Goal: Information Seeking & Learning: Learn about a topic

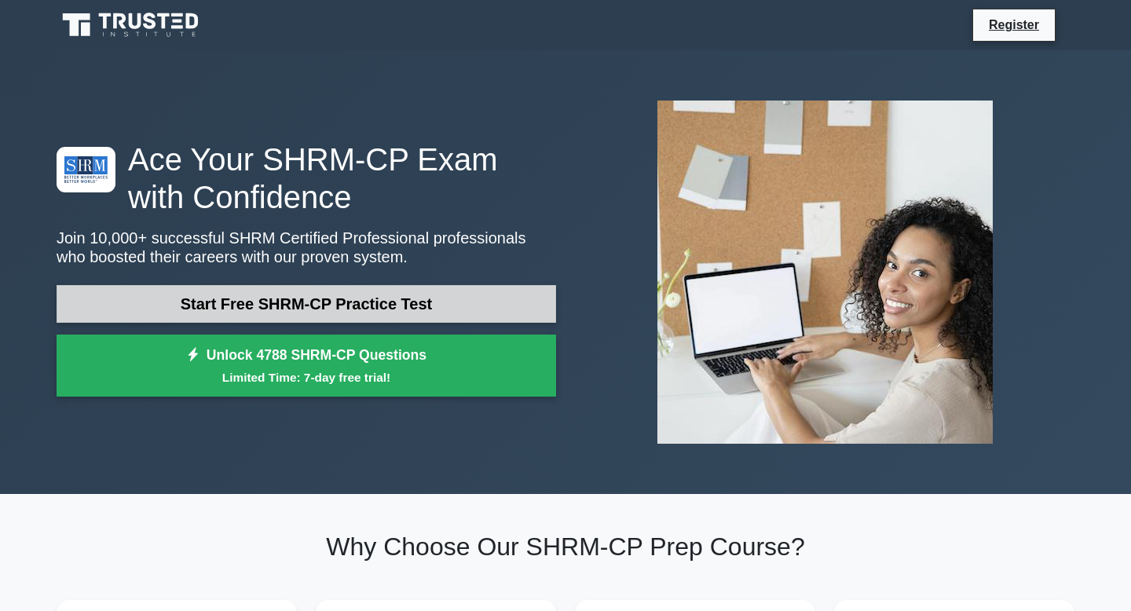
click at [328, 298] on link "Start Free SHRM-CP Practice Test" at bounding box center [307, 304] width 500 height 38
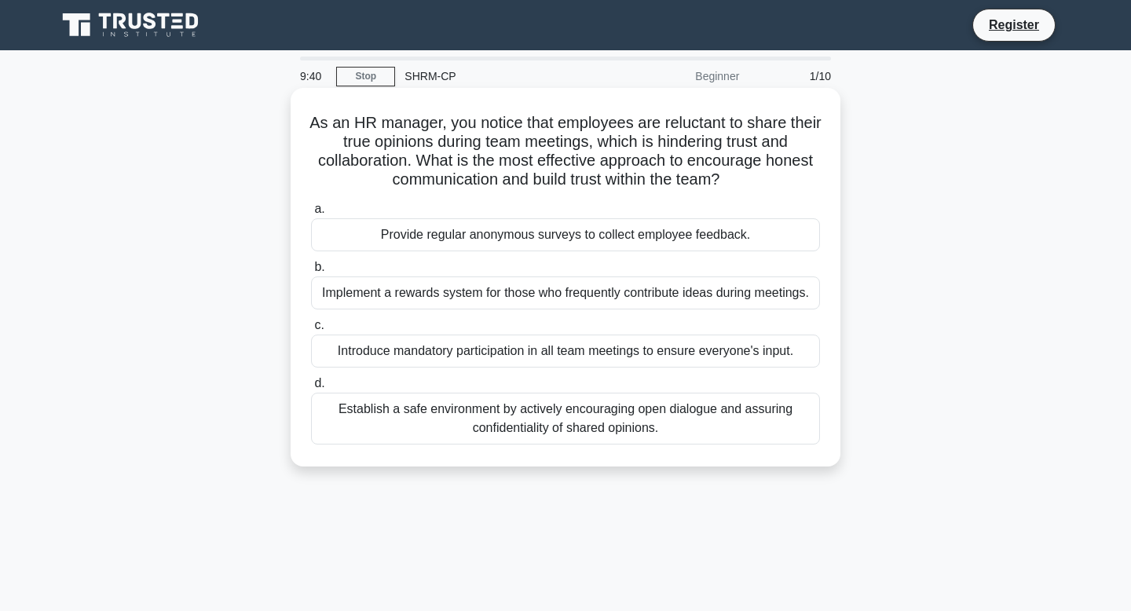
click at [580, 423] on div "Establish a safe environment by actively encouraging open dialogue and assuring…" at bounding box center [565, 419] width 509 height 52
click at [311, 389] on input "d. Establish a safe environment by actively encouraging open dialogue and assur…" at bounding box center [311, 384] width 0 height 10
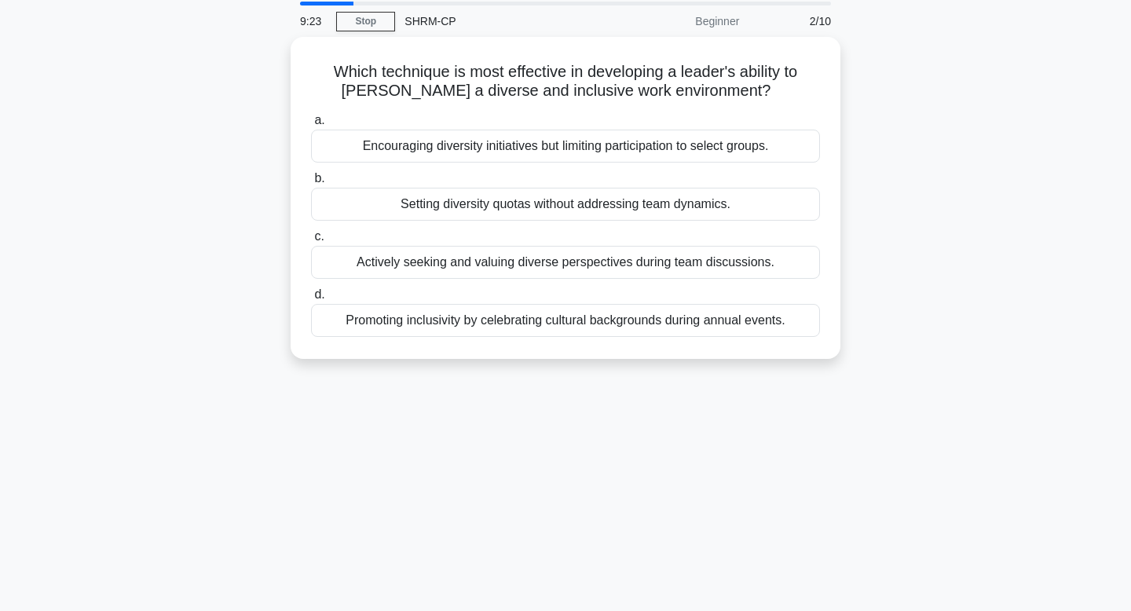
scroll to position [52, 0]
click at [593, 328] on div "Promoting inclusivity by celebrating cultural backgrounds during annual events." at bounding box center [565, 319] width 509 height 33
click at [311, 299] on input "d. Promoting inclusivity by celebrating cultural backgrounds during annual even…" at bounding box center [311, 294] width 0 height 10
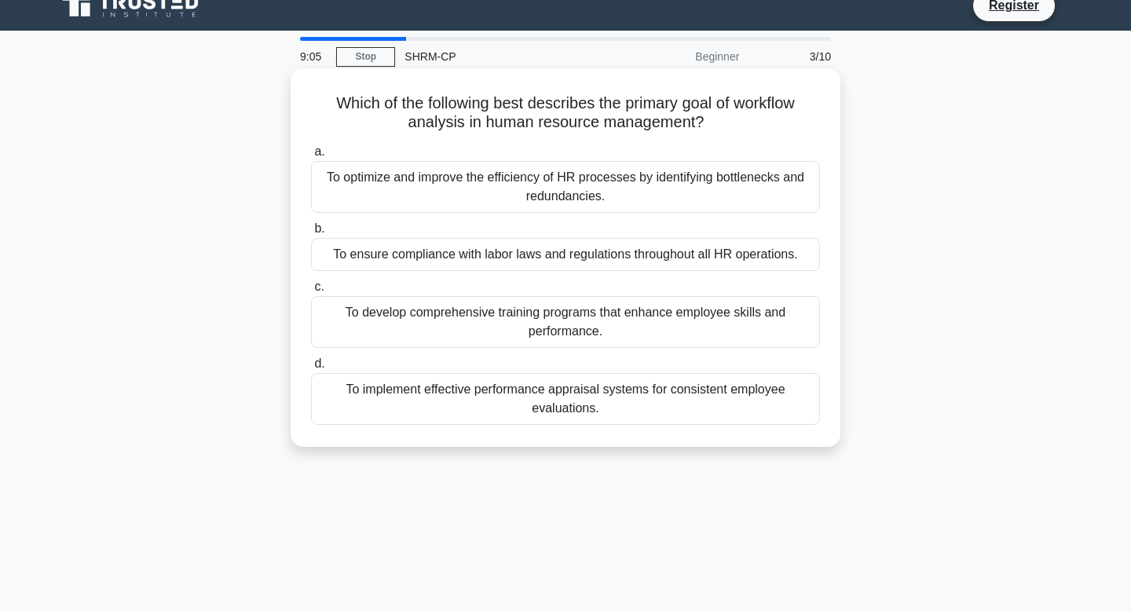
scroll to position [6, 0]
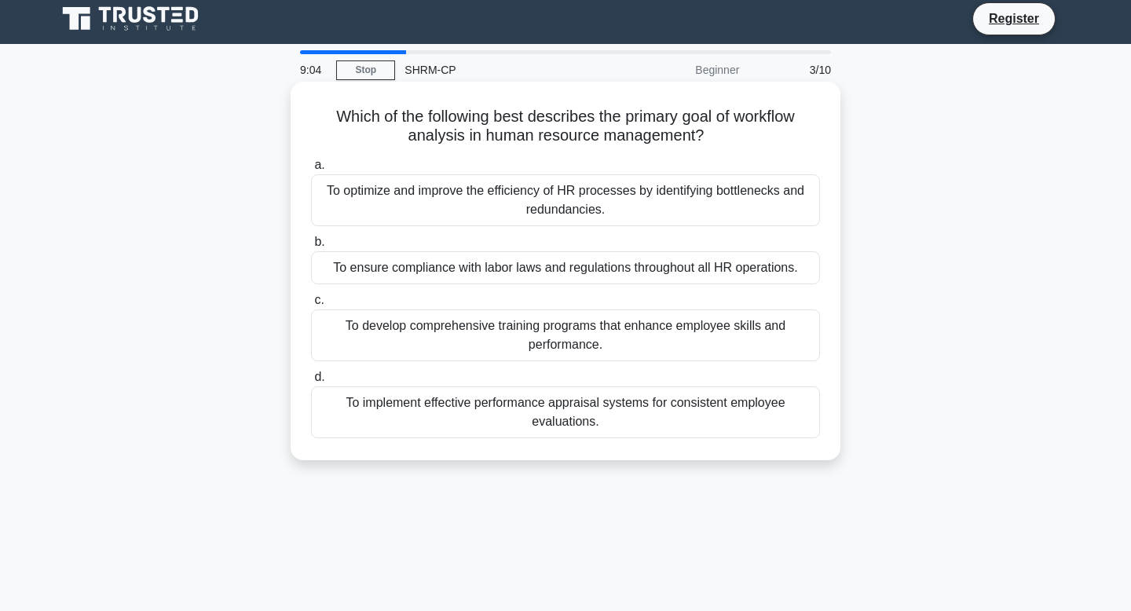
click at [622, 212] on div "To optimize and improve the efficiency of HR processes by identifying bottlenec…" at bounding box center [565, 200] width 509 height 52
click at [311, 170] on input "a. To optimize and improve the efficiency of HR processes by identifying bottle…" at bounding box center [311, 165] width 0 height 10
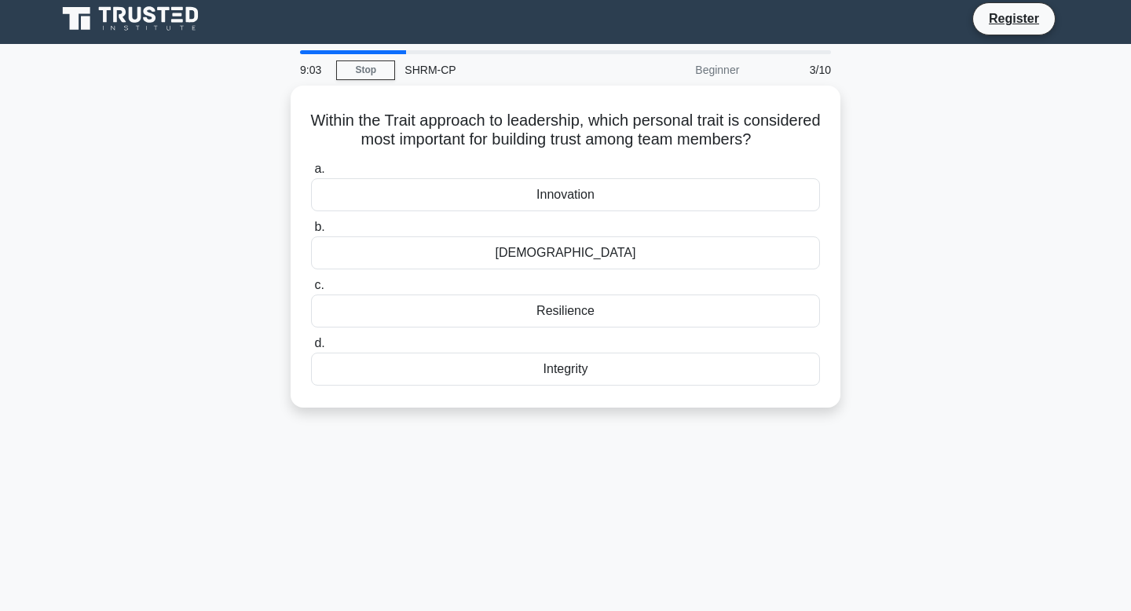
scroll to position [0, 0]
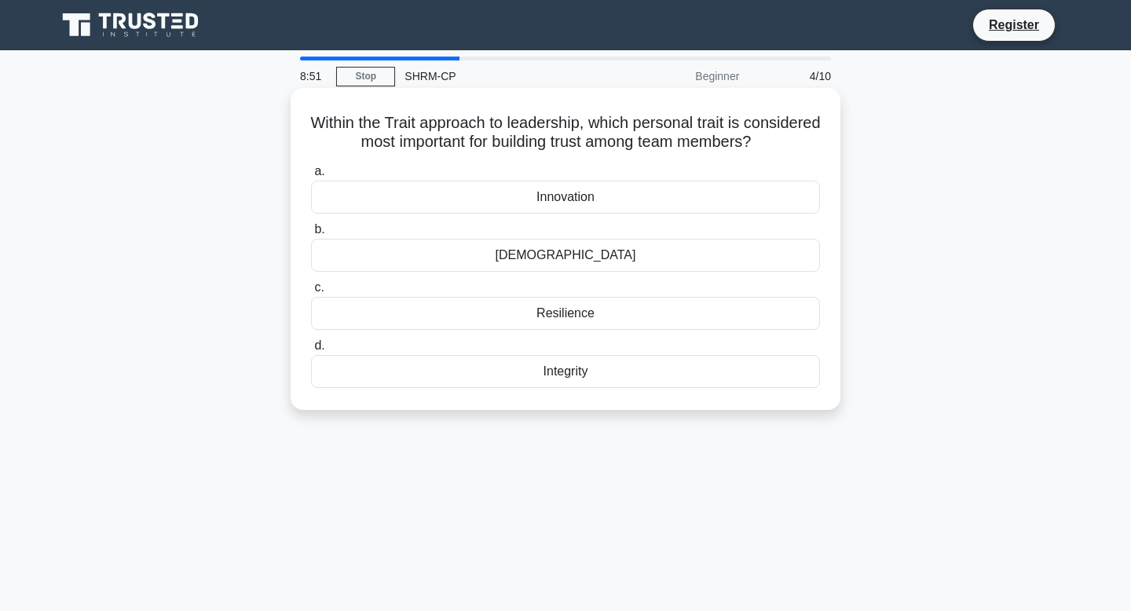
click at [609, 385] on div "Integrity" at bounding box center [565, 371] width 509 height 33
click at [311, 351] on input "d. Integrity" at bounding box center [311, 346] width 0 height 10
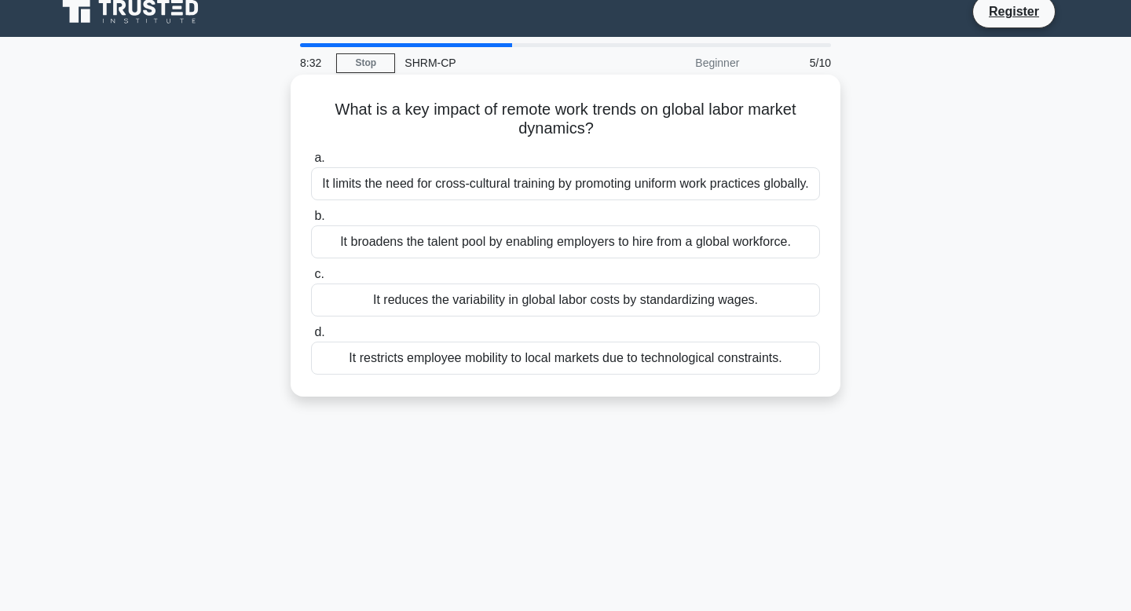
scroll to position [11, 0]
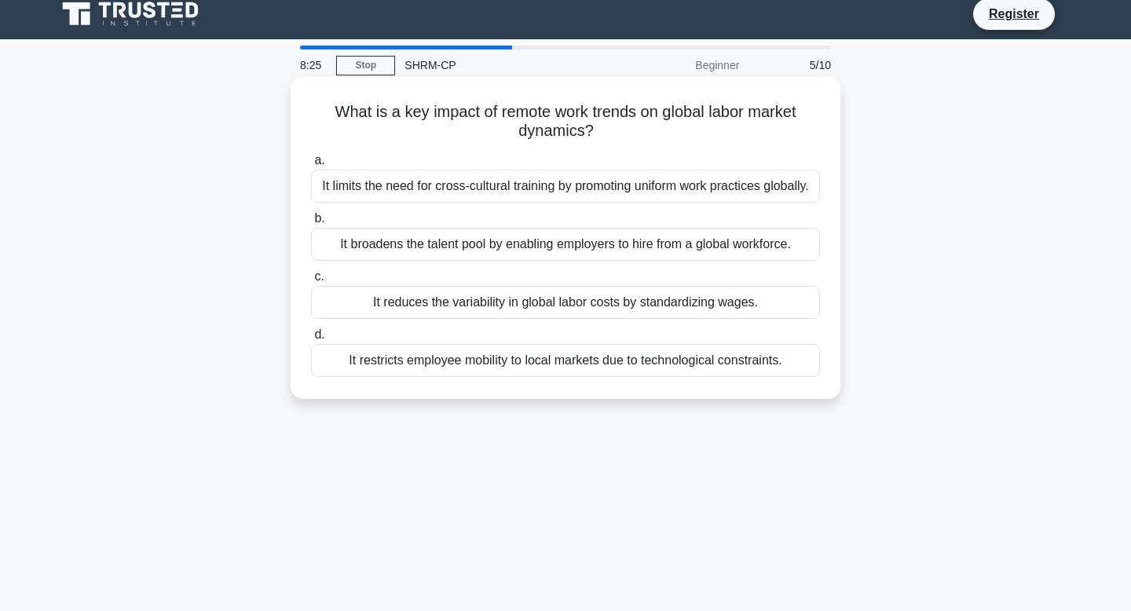
click at [594, 247] on div "It broadens the talent pool by enabling employers to hire from a global workfor…" at bounding box center [565, 244] width 509 height 33
click at [311, 224] on input "b. It broadens the talent pool by enabling employers to hire from a global work…" at bounding box center [311, 219] width 0 height 10
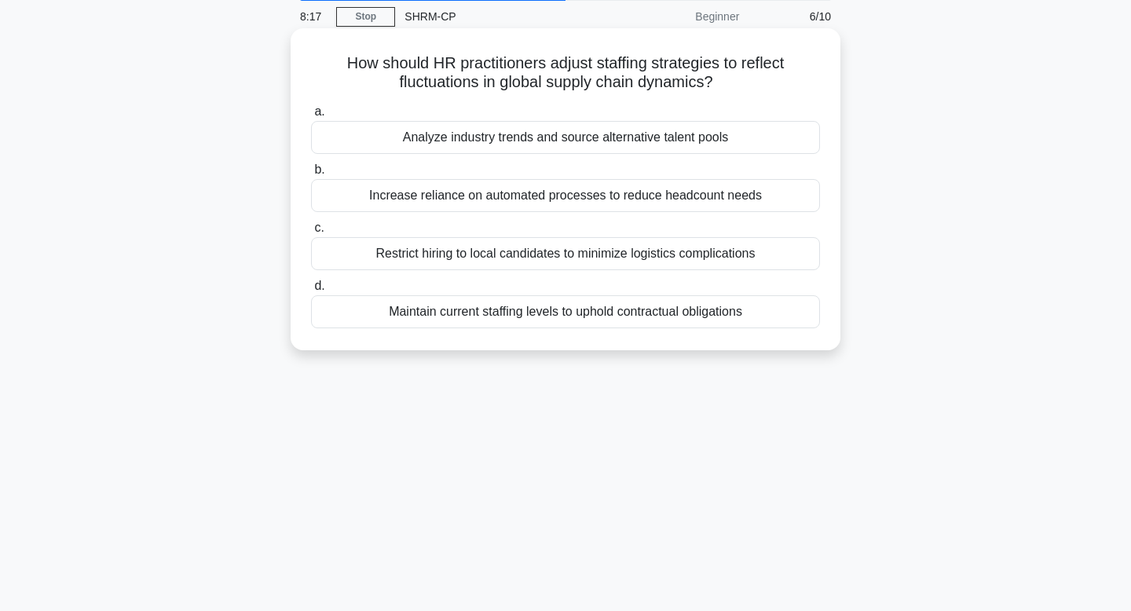
scroll to position [63, 0]
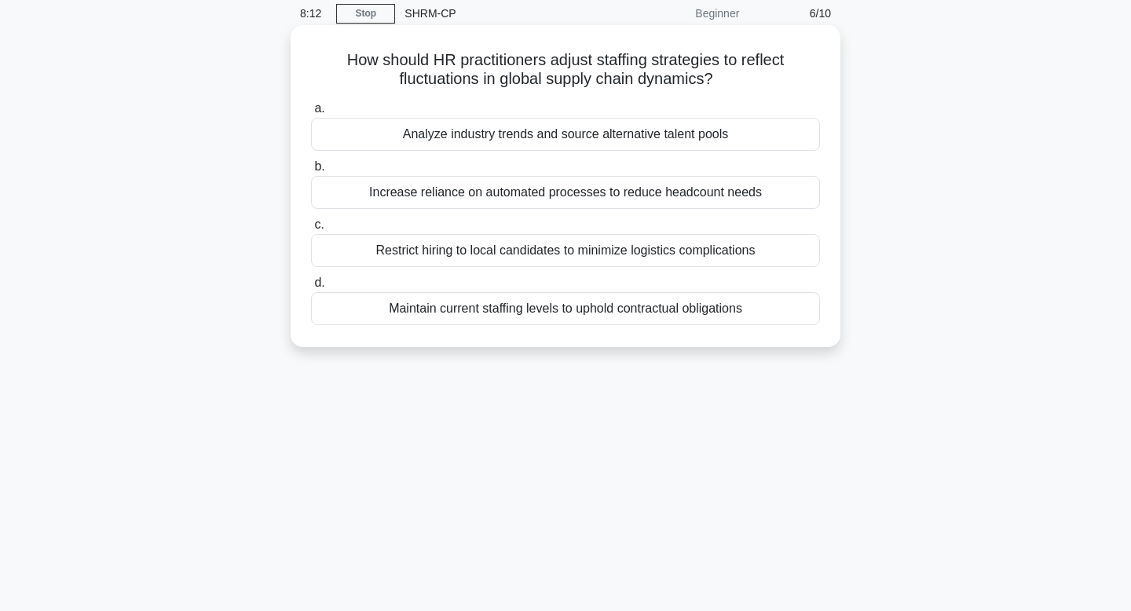
click at [604, 137] on div "Analyze industry trends and source alternative talent pools" at bounding box center [565, 134] width 509 height 33
click at [311, 114] on input "a. Analyze industry trends and source alternative talent pools" at bounding box center [311, 109] width 0 height 10
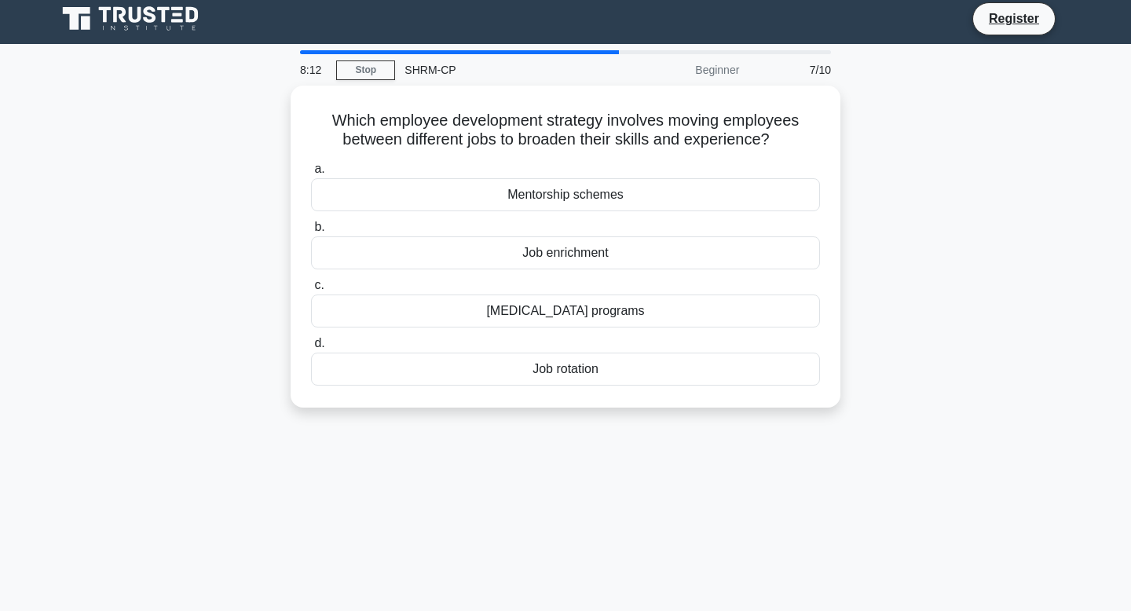
scroll to position [0, 0]
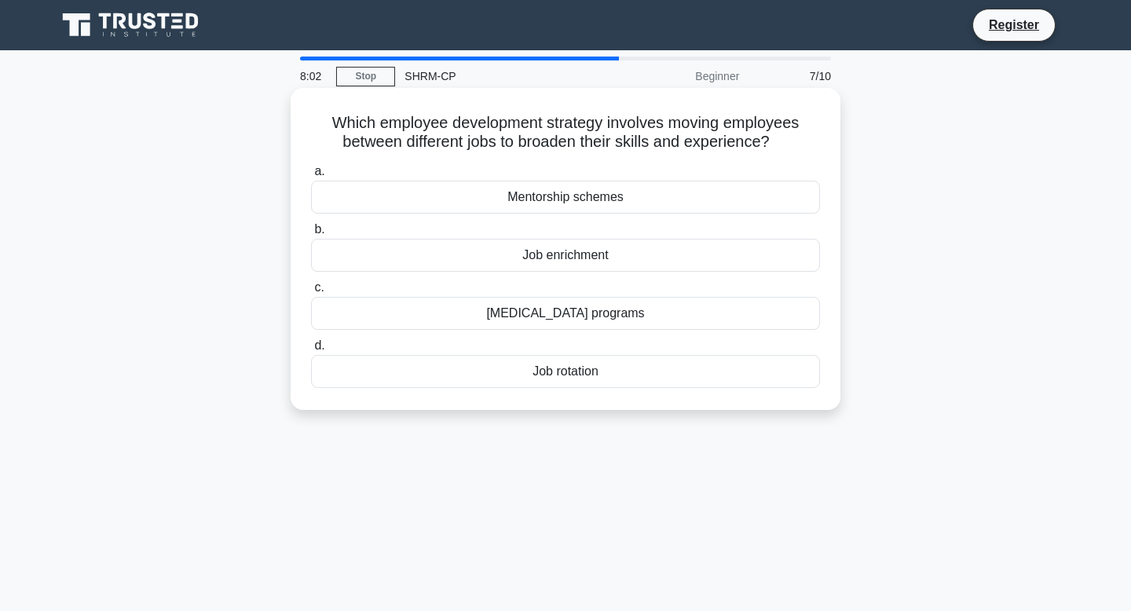
click at [594, 321] on div "[MEDICAL_DATA] programs" at bounding box center [565, 313] width 509 height 33
click at [311, 293] on input "c. Cross-training programs" at bounding box center [311, 288] width 0 height 10
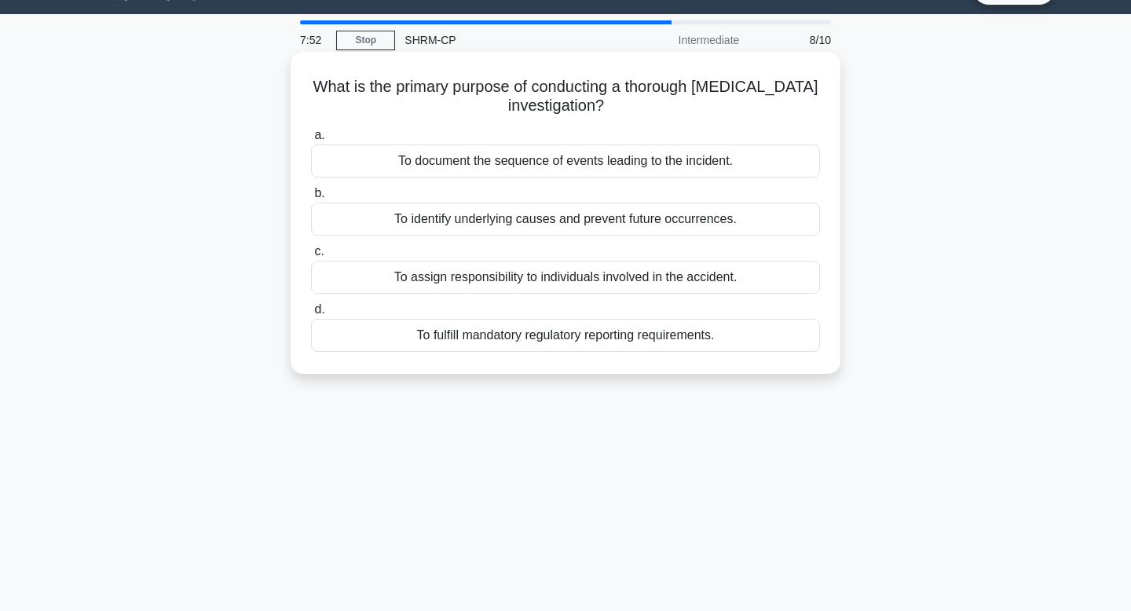
scroll to position [38, 0]
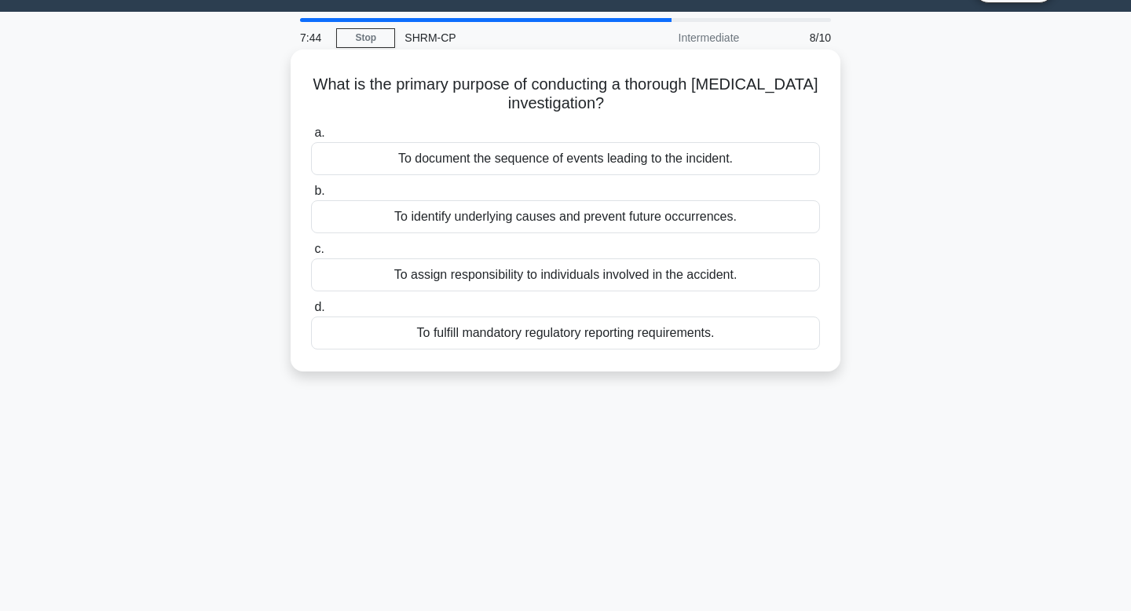
click at [582, 215] on div "To identify underlying causes and prevent future occurrences." at bounding box center [565, 216] width 509 height 33
click at [311, 196] on input "b. To identify underlying causes and prevent future occurrences." at bounding box center [311, 191] width 0 height 10
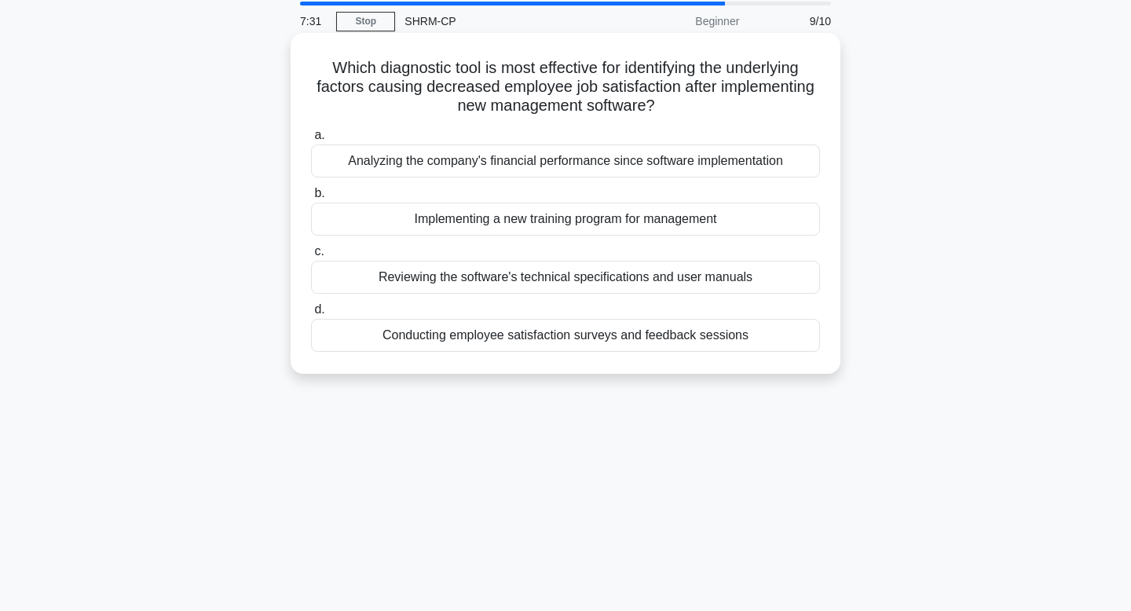
scroll to position [59, 0]
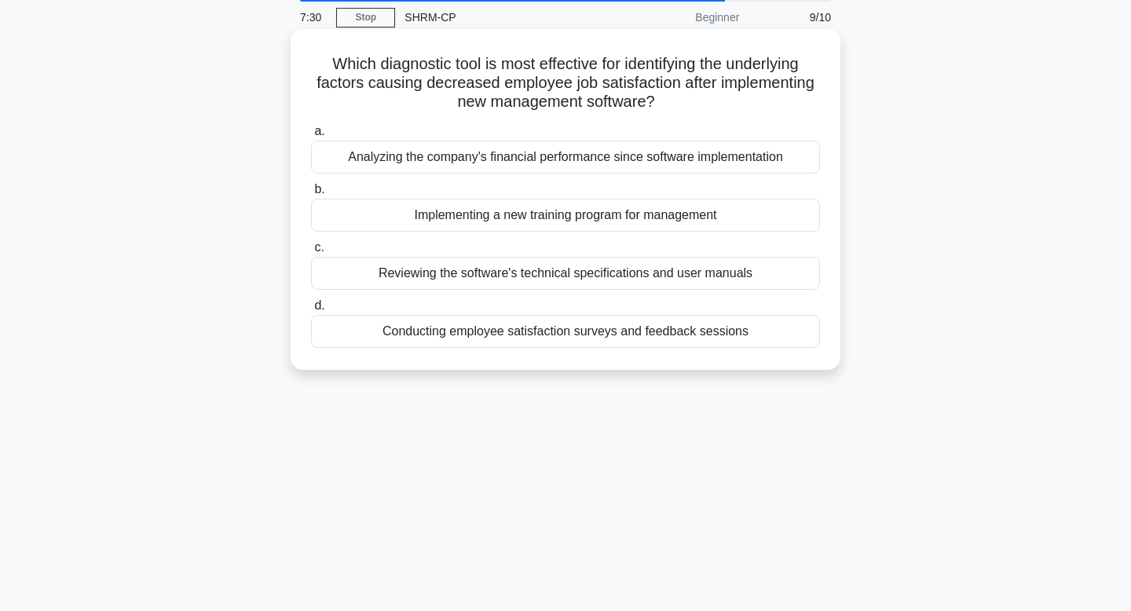
click at [615, 334] on div "Conducting employee satisfaction surveys and feedback sessions" at bounding box center [565, 331] width 509 height 33
click at [311, 311] on input "d. Conducting employee satisfaction surveys and feedback sessions" at bounding box center [311, 306] width 0 height 10
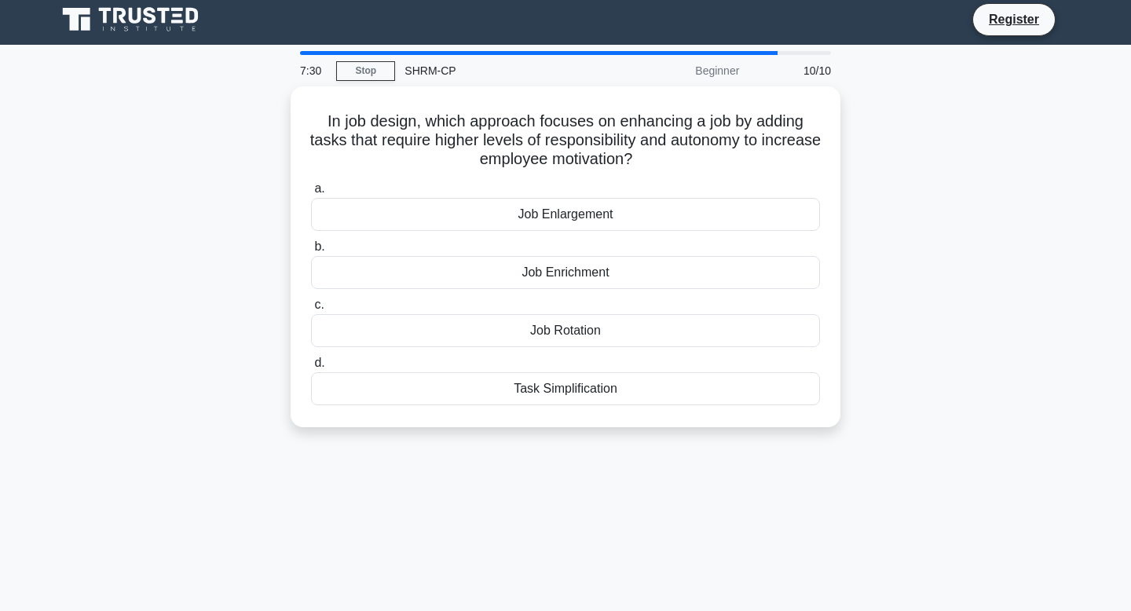
scroll to position [0, 0]
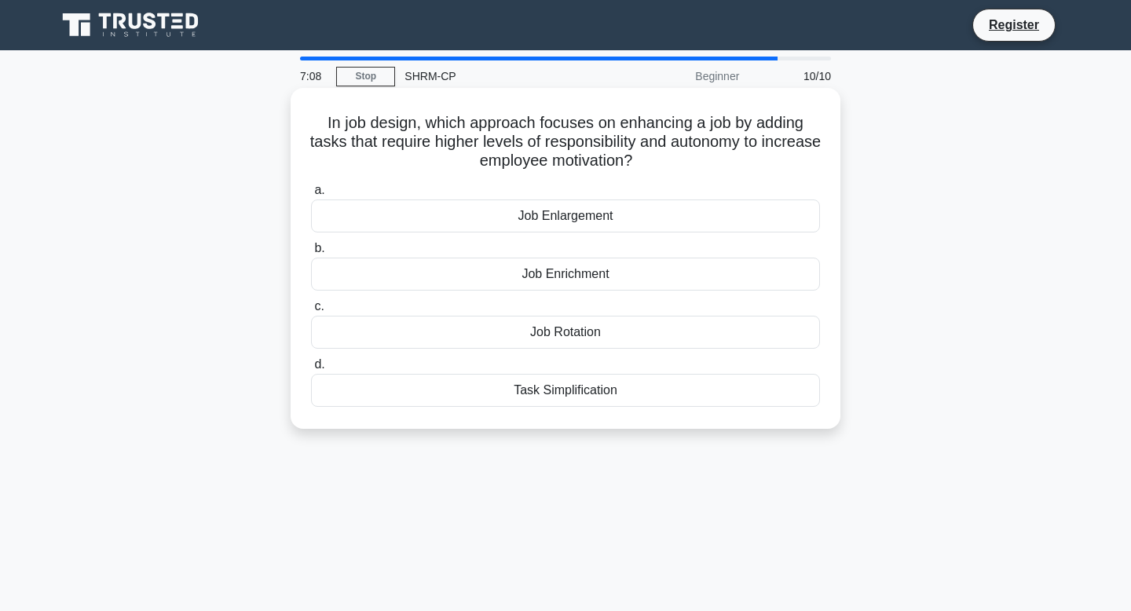
click at [588, 275] on div "Job Enrichment" at bounding box center [565, 274] width 509 height 33
click at [311, 254] on input "b. Job Enrichment" at bounding box center [311, 248] width 0 height 10
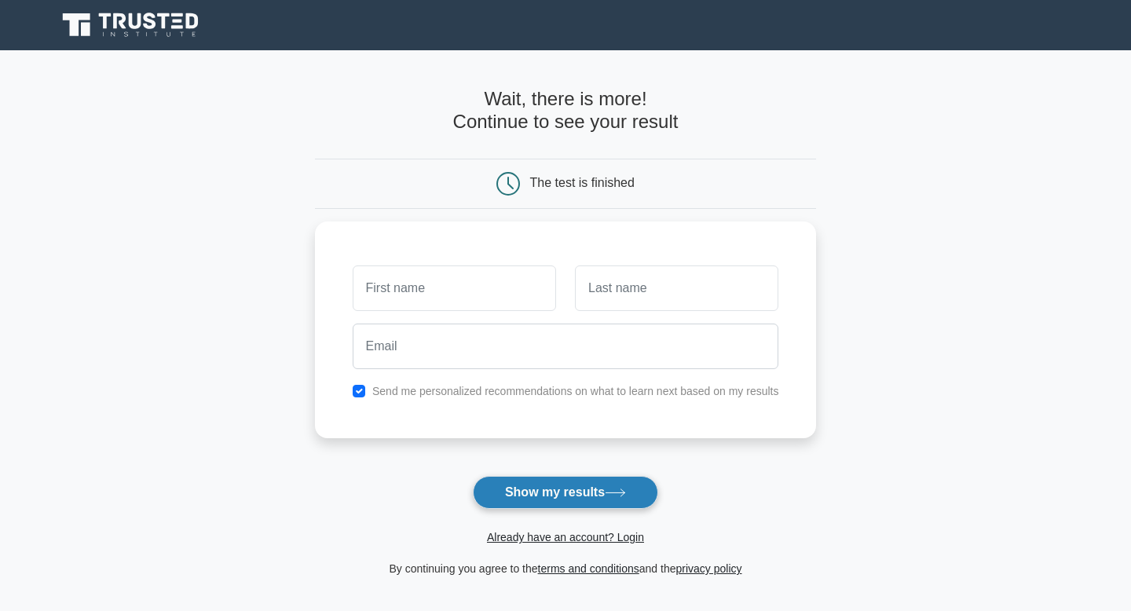
click at [574, 491] on button "Show my results" at bounding box center [565, 492] width 185 height 33
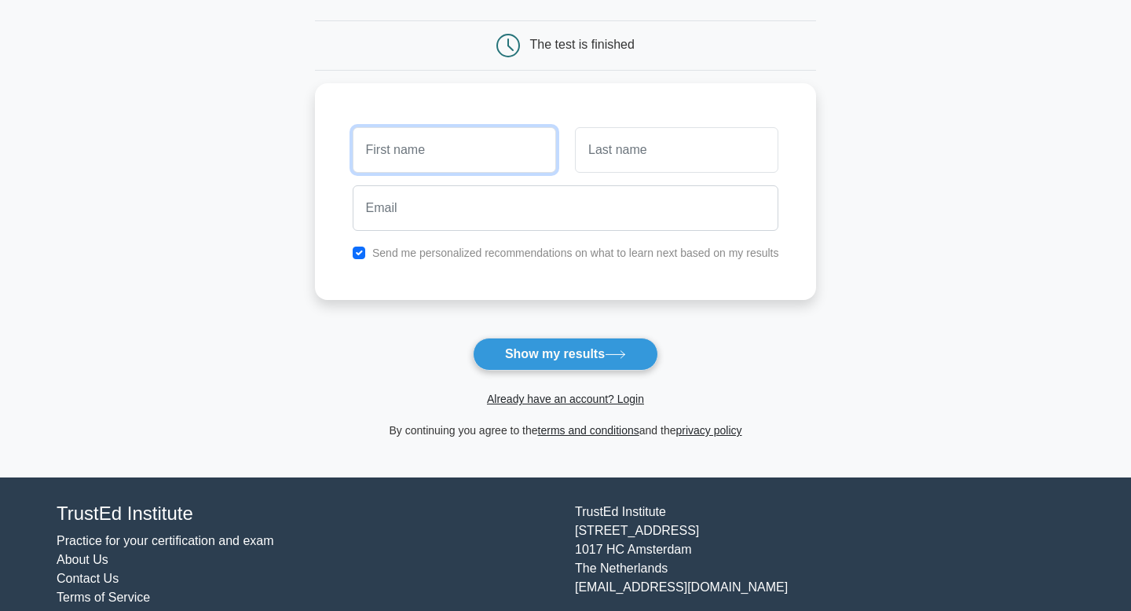
scroll to position [131, 0]
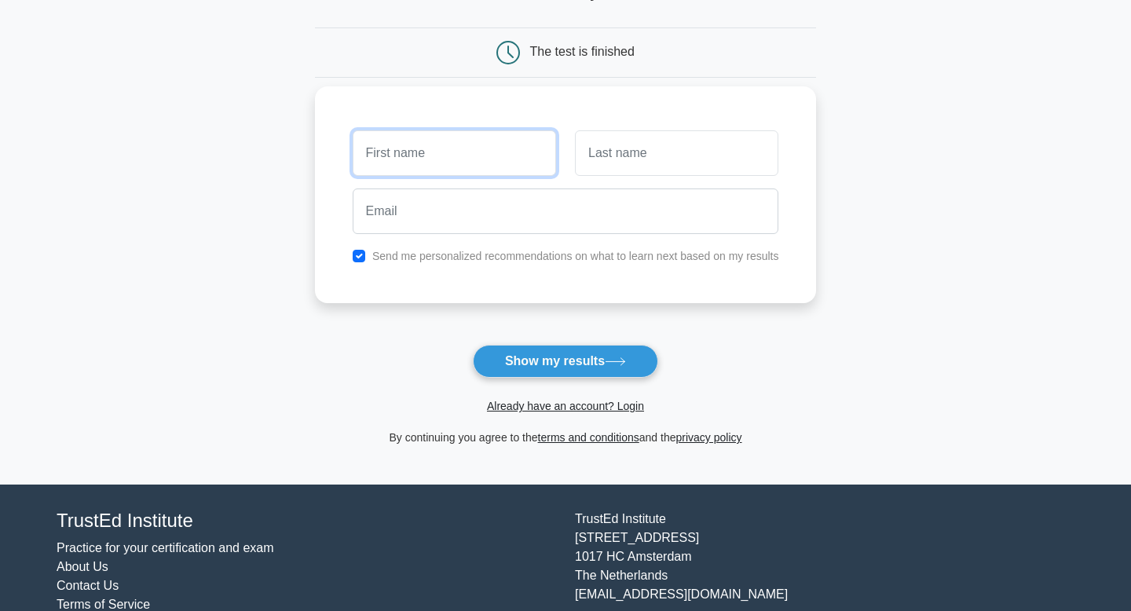
click at [485, 152] on input "text" at bounding box center [454, 153] width 203 height 46
type input "[PERSON_NAME]"
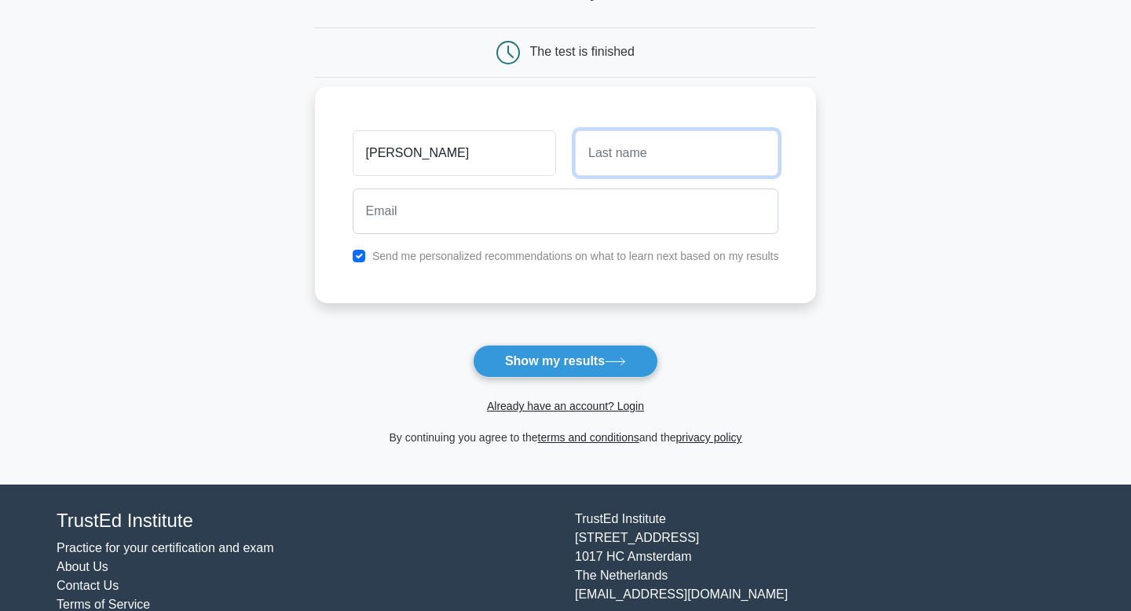
click at [628, 152] on input "text" at bounding box center [676, 153] width 203 height 46
type input "NKINZI"
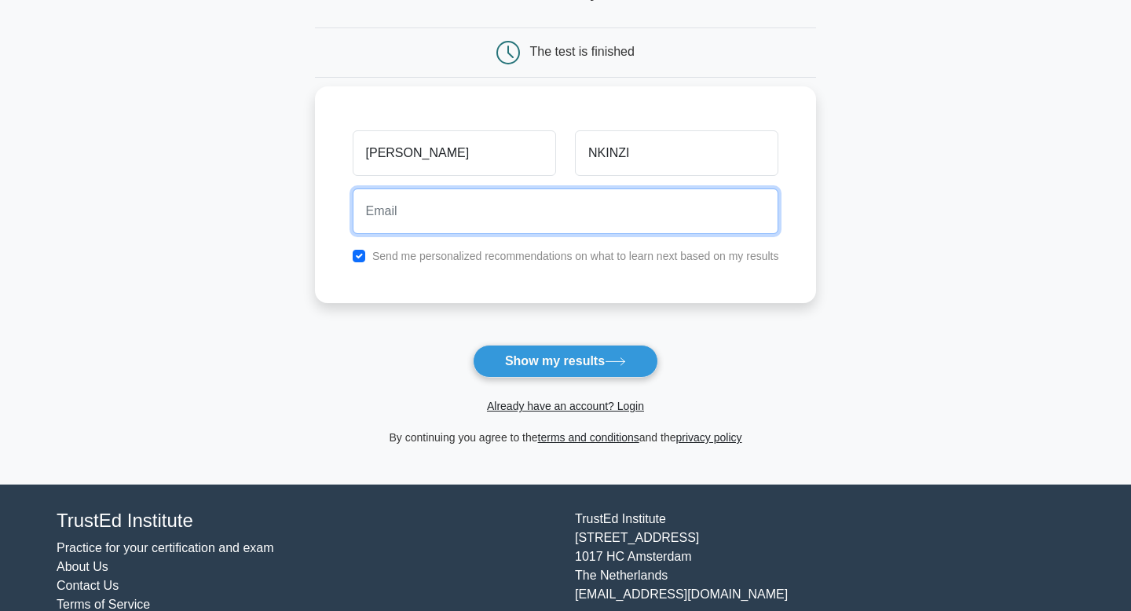
click at [561, 218] on input "email" at bounding box center [566, 211] width 426 height 46
type input "[EMAIL_ADDRESS][DOMAIN_NAME]"
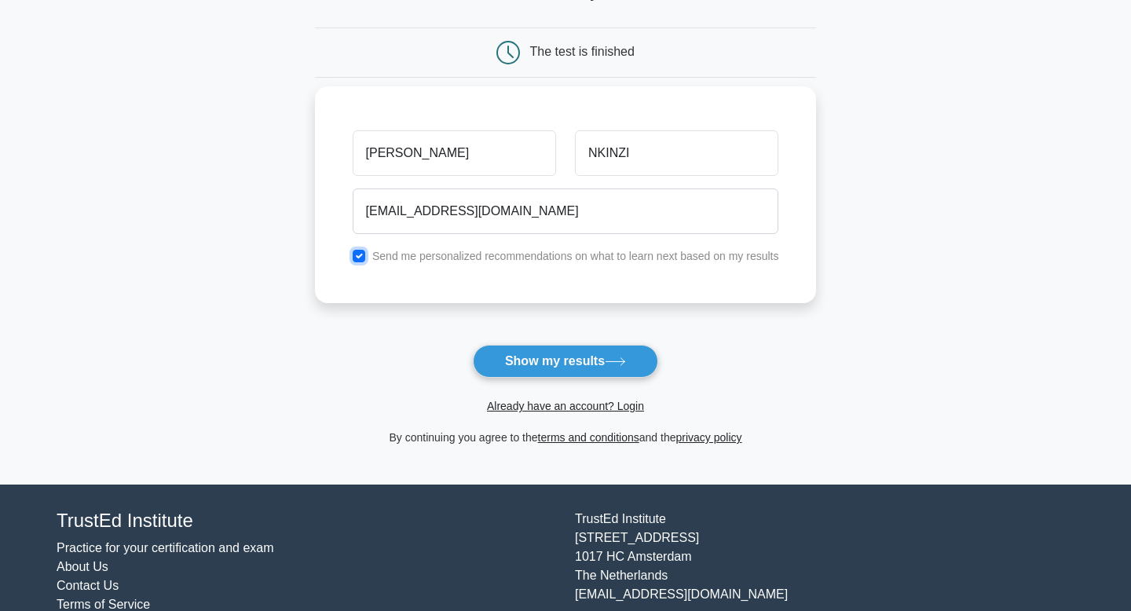
click at [361, 254] on input "checkbox" at bounding box center [359, 256] width 13 height 13
checkbox input "false"
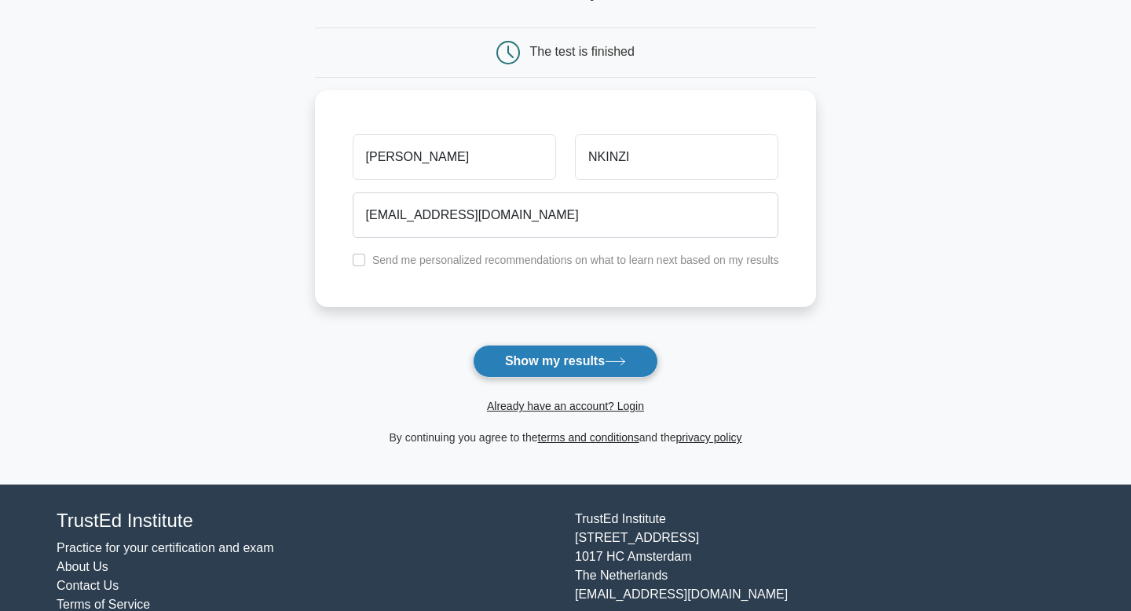
click at [561, 357] on button "Show my results" at bounding box center [565, 361] width 185 height 33
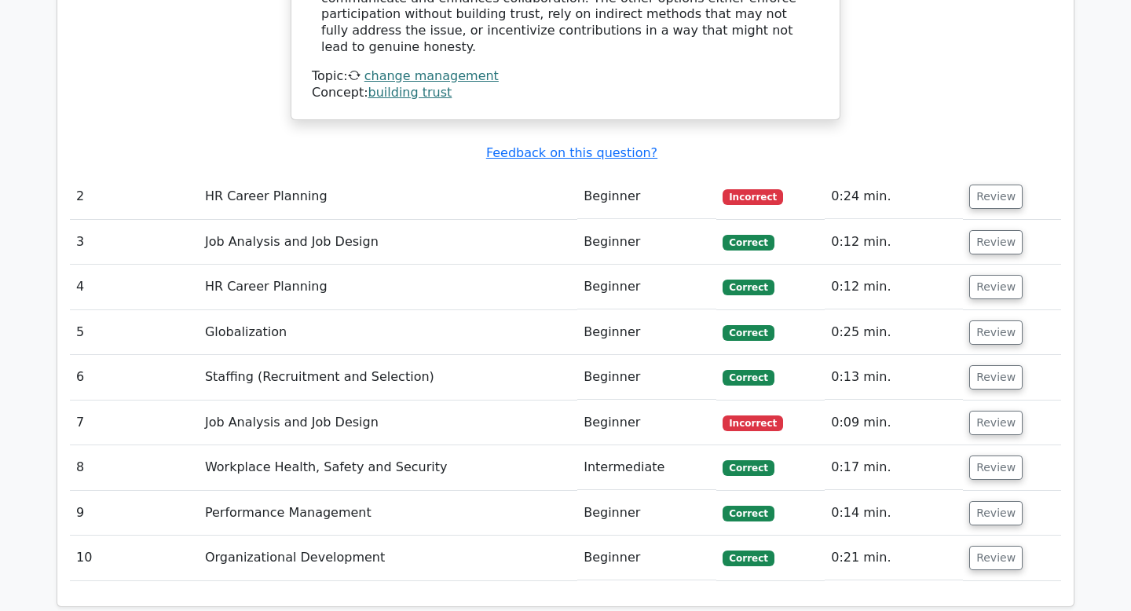
scroll to position [1967, 0]
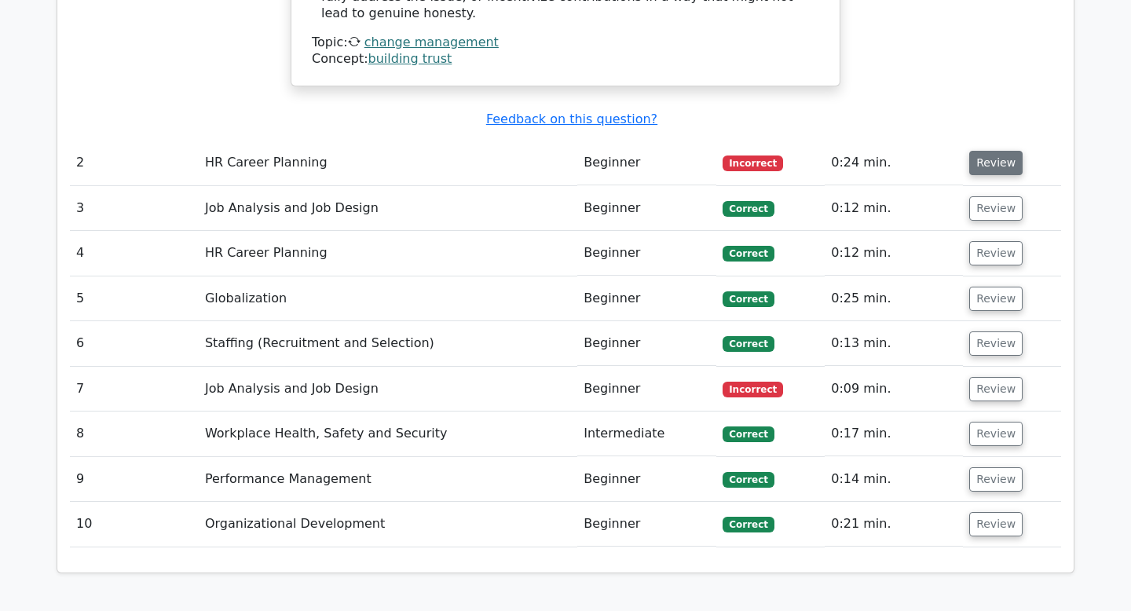
click at [998, 151] on button "Review" at bounding box center [995, 163] width 53 height 24
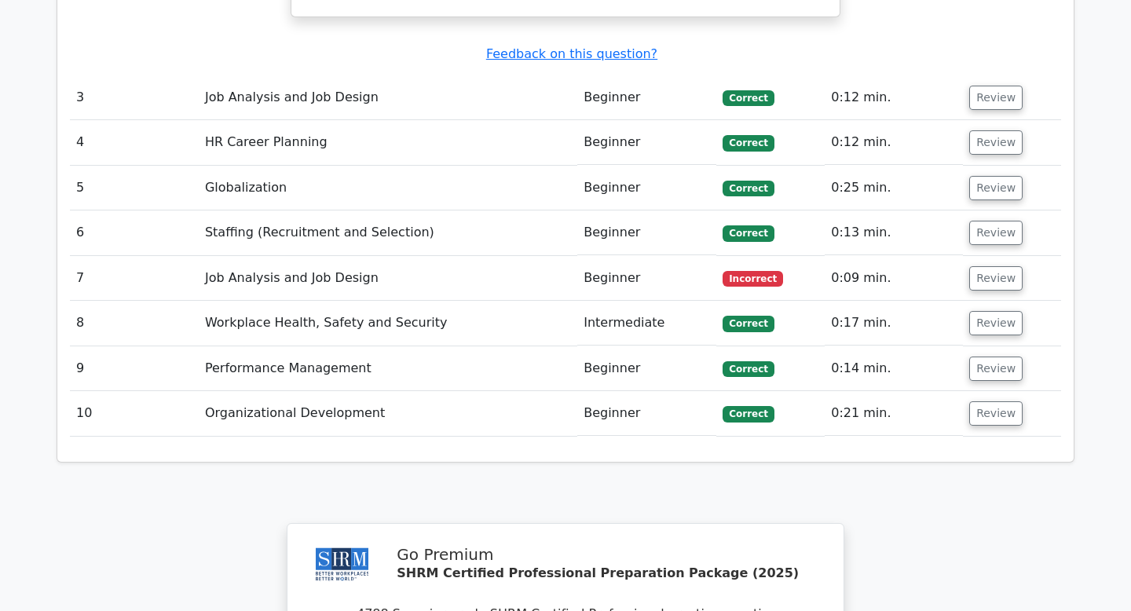
scroll to position [2730, 0]
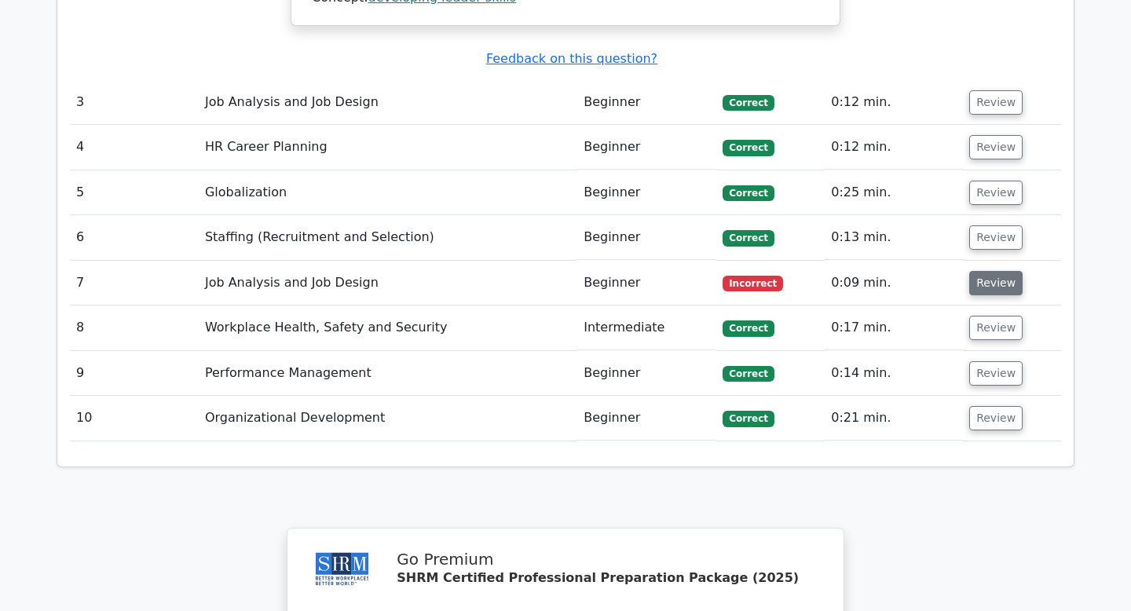
click at [993, 271] on button "Review" at bounding box center [995, 283] width 53 height 24
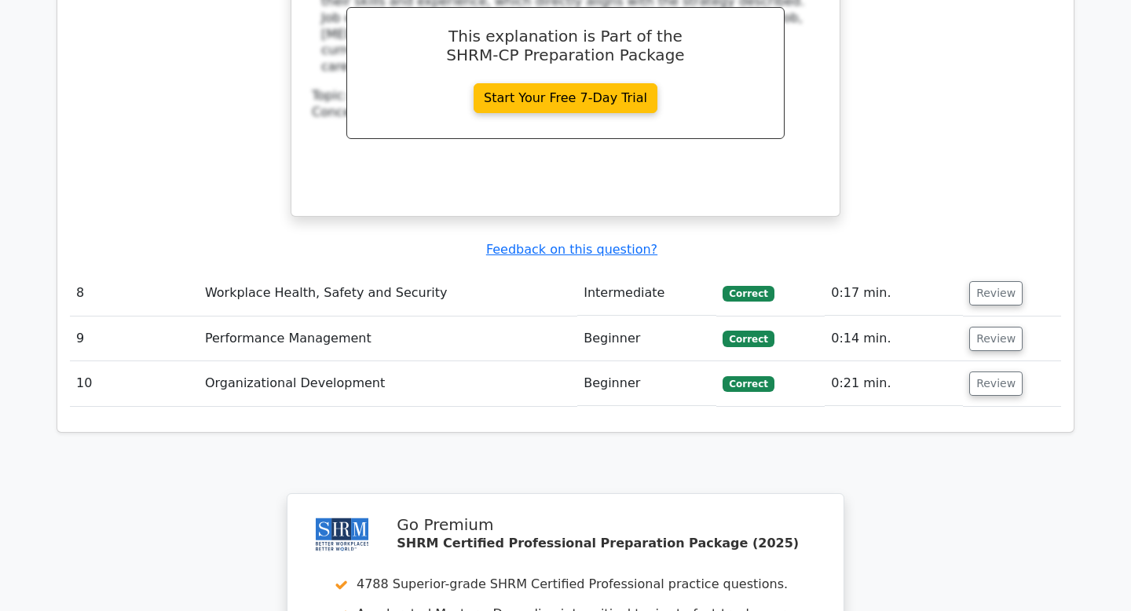
scroll to position [3431, 0]
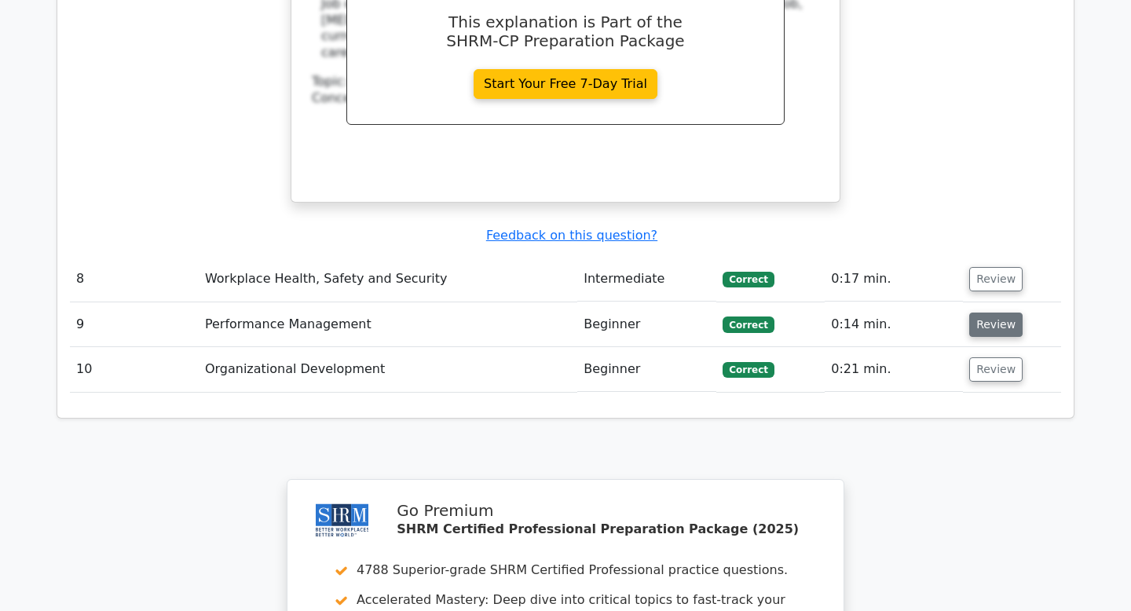
click at [985, 313] on button "Review" at bounding box center [995, 325] width 53 height 24
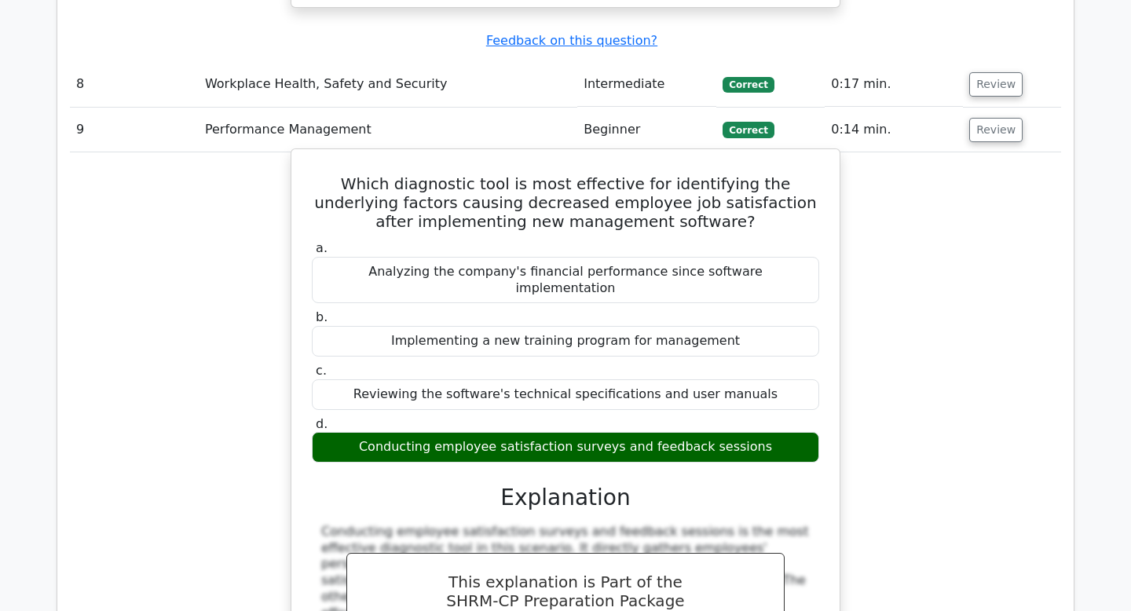
scroll to position [3633, 0]
